Goal: Task Accomplishment & Management: Manage account settings

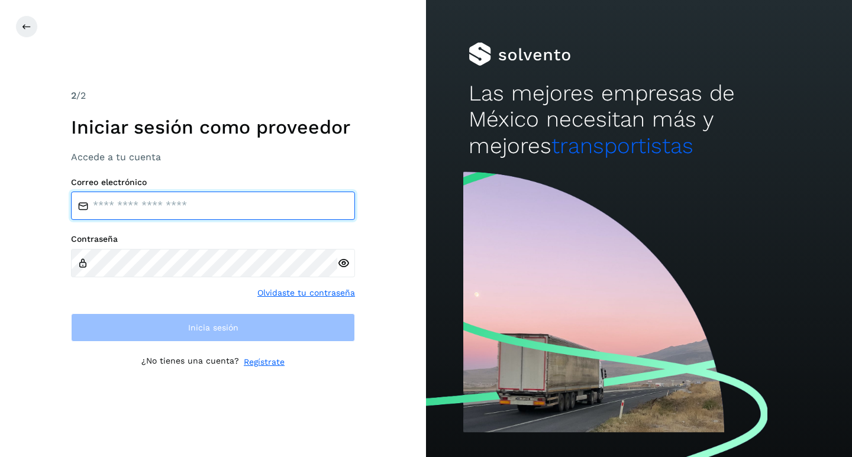
type input "**********"
click at [258, 209] on input "**********" at bounding box center [213, 206] width 284 height 28
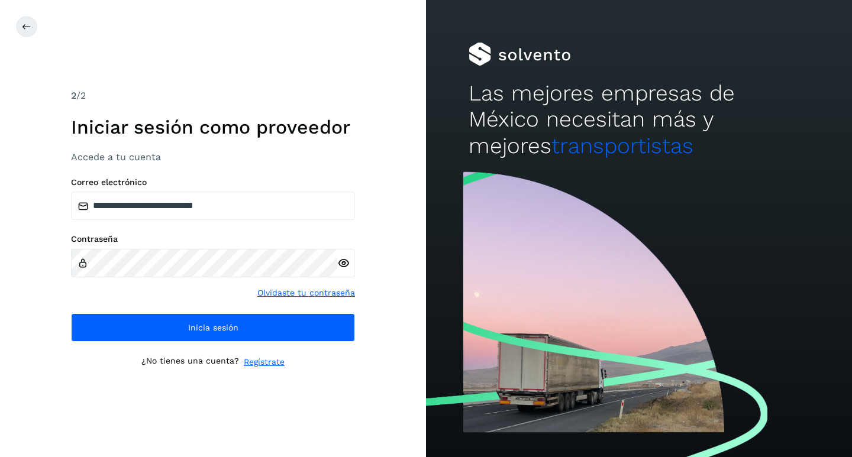
click at [346, 376] on div "**********" at bounding box center [213, 228] width 426 height 457
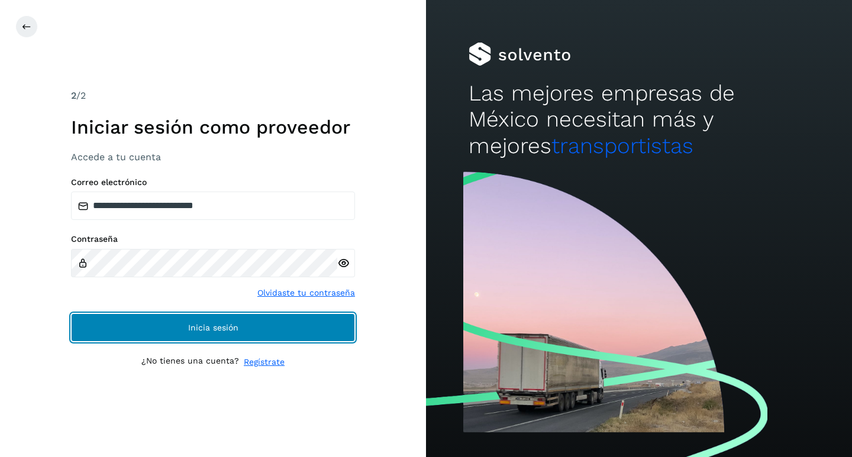
click at [298, 334] on button "Inicia sesión" at bounding box center [213, 328] width 284 height 28
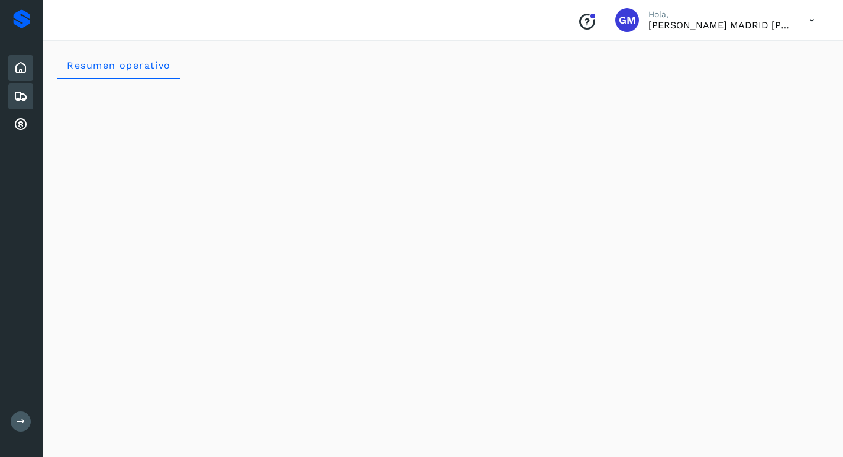
click at [21, 100] on icon at bounding box center [21, 96] width 14 height 14
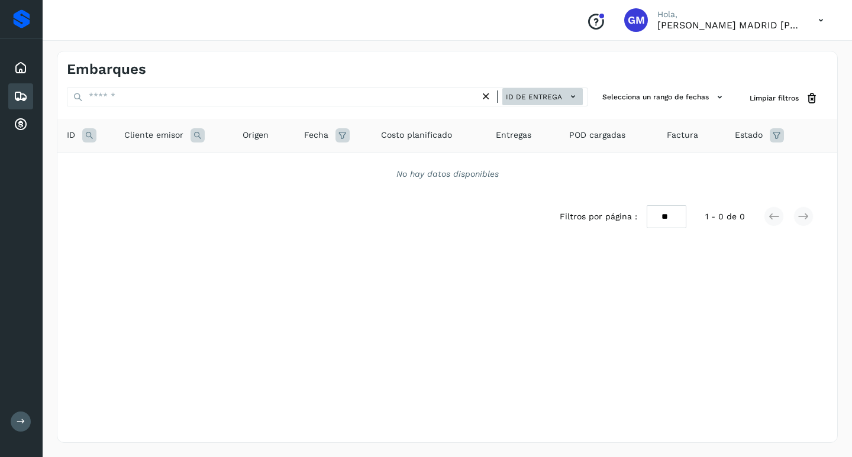
click at [574, 94] on icon at bounding box center [573, 97] width 12 height 12
click at [429, 259] on div at bounding box center [426, 228] width 852 height 457
click at [20, 121] on icon at bounding box center [21, 125] width 14 height 14
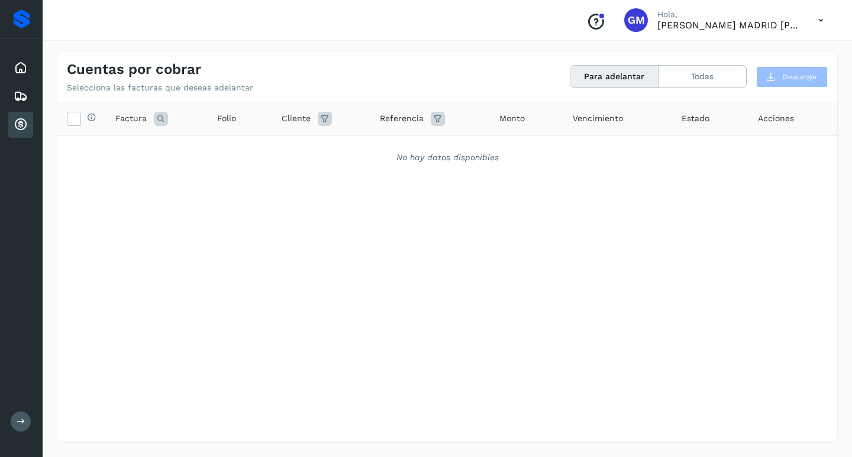
click at [622, 81] on button "Para adelantar" at bounding box center [614, 77] width 88 height 22
click at [688, 80] on button "Todas" at bounding box center [702, 77] width 88 height 22
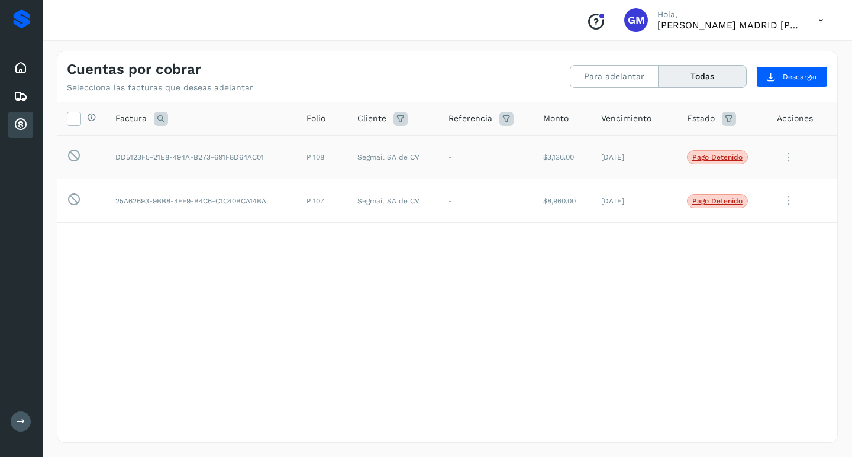
click at [787, 154] on icon at bounding box center [789, 158] width 24 height 24
click at [569, 308] on div at bounding box center [426, 228] width 852 height 457
click at [727, 156] on p "Pago detenido" at bounding box center [717, 157] width 50 height 8
click at [638, 119] on span "Vencimiento" at bounding box center [626, 118] width 50 height 12
click at [76, 119] on icon at bounding box center [73, 118] width 12 height 12
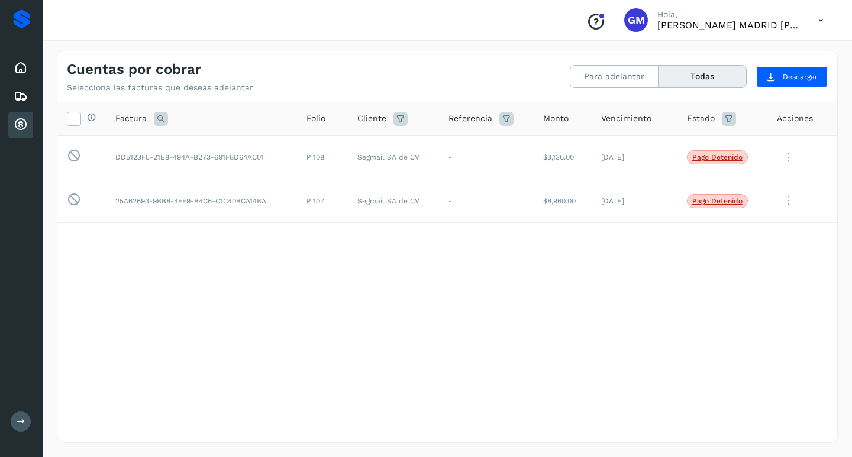
click at [290, 312] on div "Selecciona todas las facturas disponibles para adelanto Factura Folio Cliente R…" at bounding box center [447, 248] width 780 height 292
click at [708, 204] on p "Pago detenido" at bounding box center [717, 201] width 50 height 8
click at [615, 271] on div "Selecciona todas las facturas disponibles para adelanto Factura Folio Cliente R…" at bounding box center [447, 248] width 780 height 292
click at [627, 117] on span "Vencimiento" at bounding box center [626, 118] width 50 height 12
click at [547, 118] on span "Monto" at bounding box center [555, 118] width 25 height 12
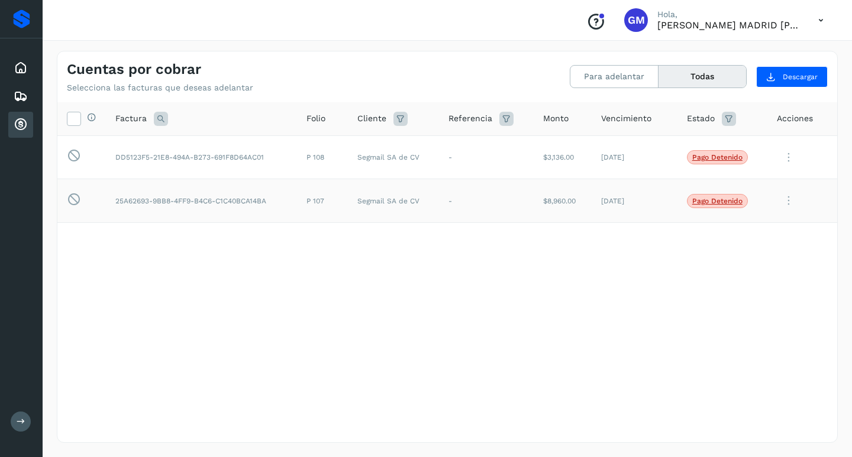
click at [621, 205] on td "[DATE]" at bounding box center [635, 201] width 86 height 44
click at [344, 330] on div "Selecciona todas las facturas disponibles para adelanto Factura Folio Cliente R…" at bounding box center [447, 248] width 780 height 292
click at [796, 123] on span "Acciones" at bounding box center [795, 118] width 36 height 12
click at [791, 153] on icon at bounding box center [789, 158] width 24 height 24
click at [511, 332] on div at bounding box center [426, 228] width 852 height 457
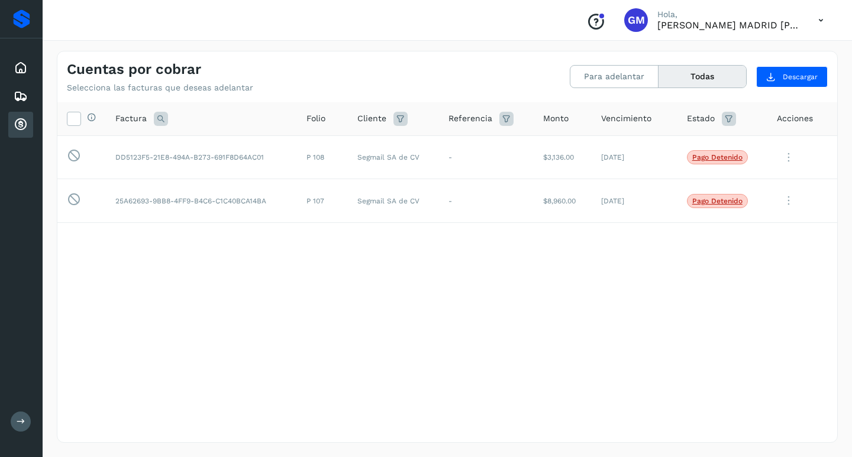
click at [585, 325] on div "Selecciona todas las facturas disponibles para adelanto Factura Folio Cliente R…" at bounding box center [447, 248] width 780 height 292
click at [632, 76] on button "Para adelantar" at bounding box center [614, 77] width 88 height 22
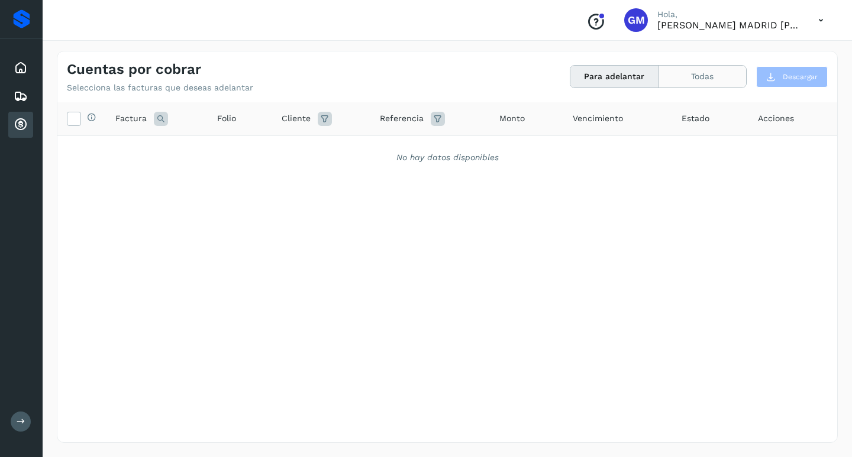
click at [690, 79] on button "Todas" at bounding box center [702, 77] width 88 height 22
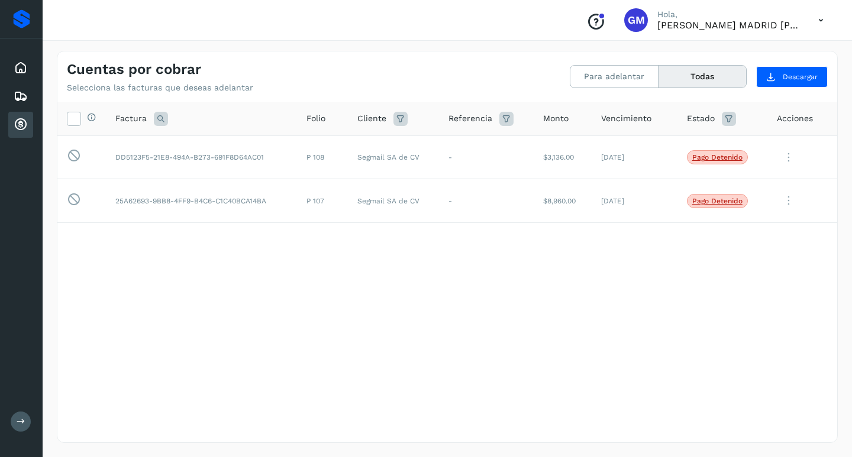
click at [823, 18] on icon at bounding box center [821, 20] width 24 height 24
click at [567, 349] on div at bounding box center [426, 228] width 852 height 457
click at [18, 93] on icon at bounding box center [21, 96] width 14 height 14
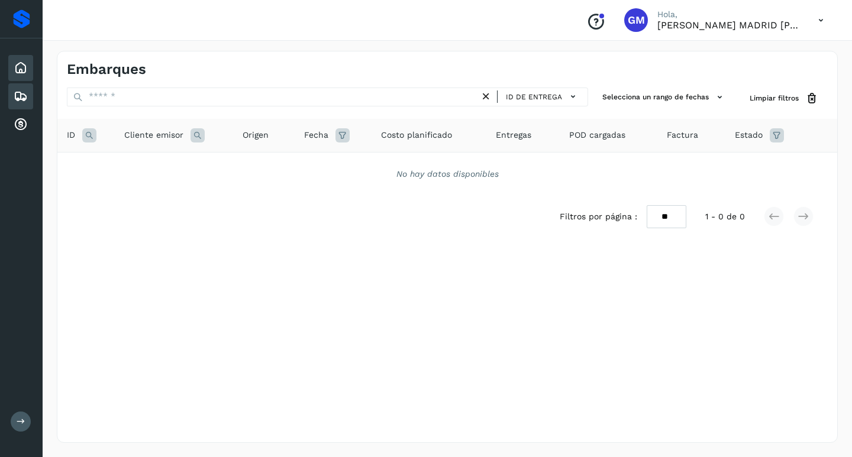
click at [25, 63] on icon at bounding box center [21, 68] width 14 height 14
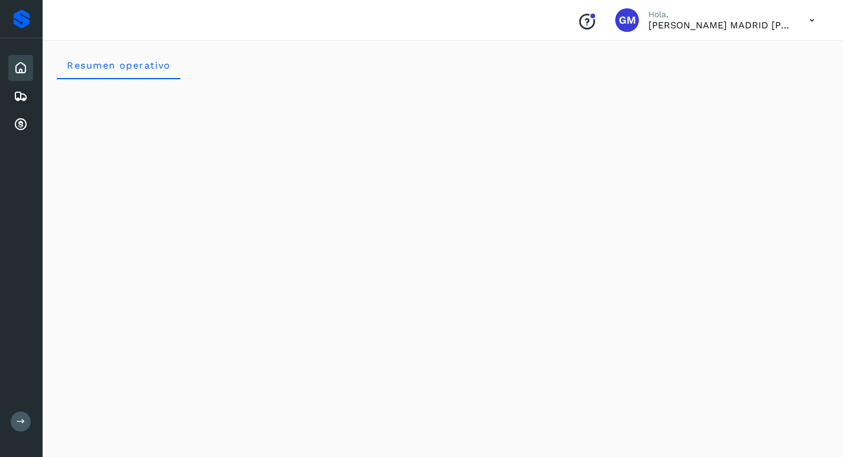
click at [20, 21] on div "Proveedores" at bounding box center [21, 18] width 17 height 19
